Goal: Check status

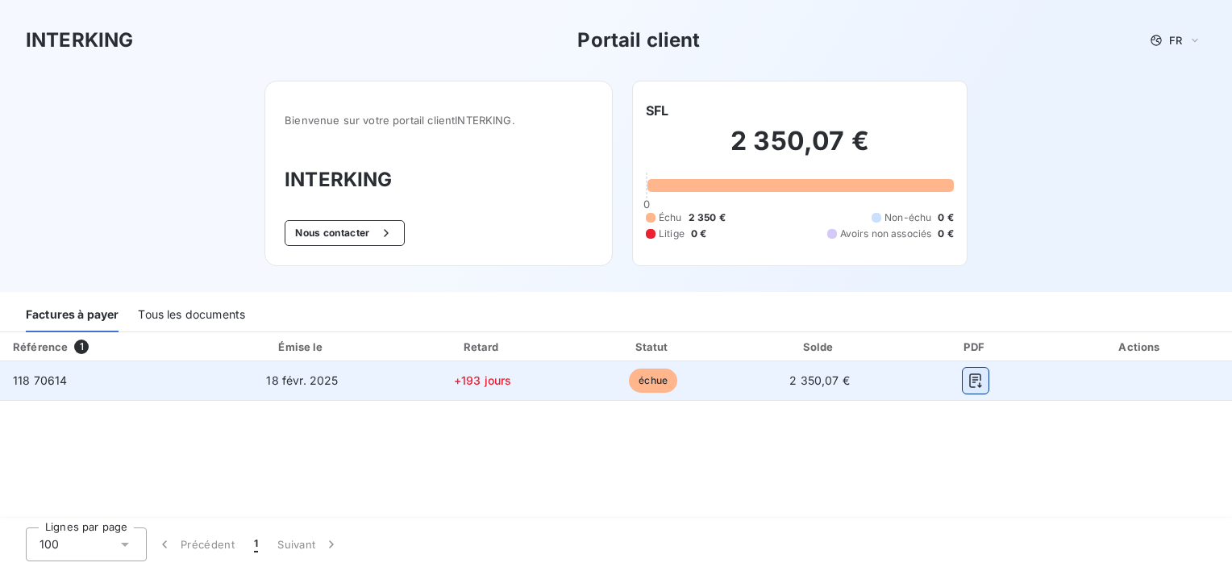
click at [975, 375] on icon "button" at bounding box center [975, 380] width 16 height 16
